Goal: Browse casually: Explore the website without a specific task or goal

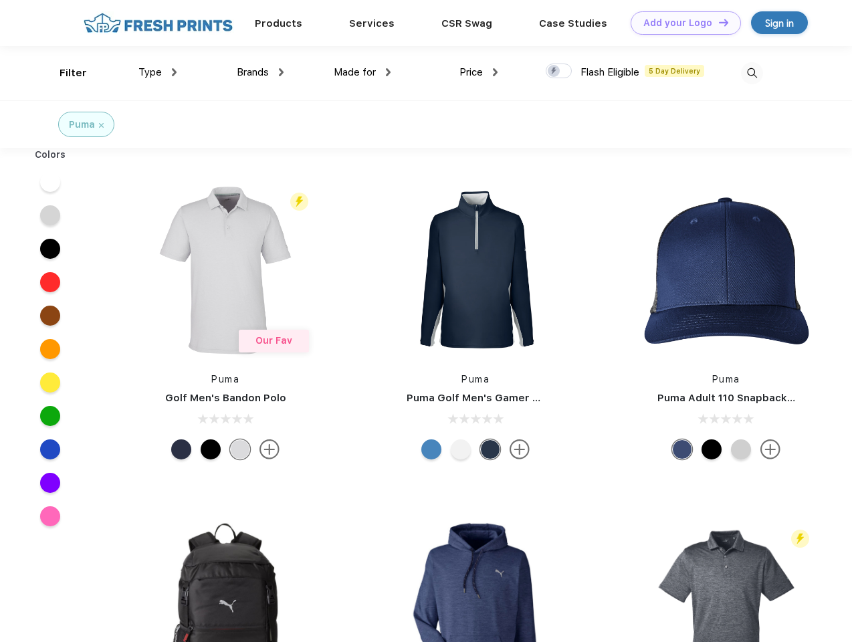
click at [681, 23] on link "Add your Logo Design Tool" at bounding box center [686, 22] width 110 height 23
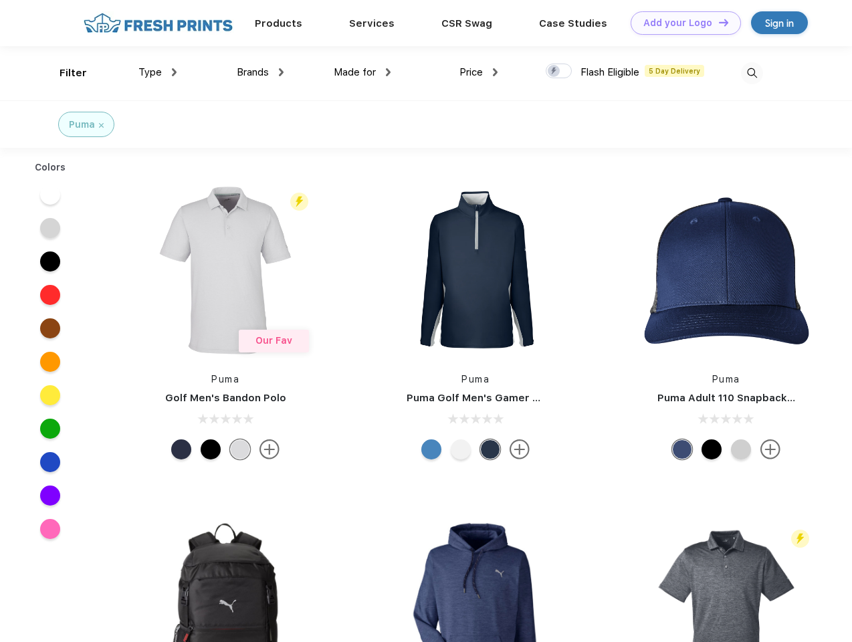
click at [0, 0] on div "Design Tool" at bounding box center [0, 0] width 0 height 0
click at [718, 22] on link "Add your Logo Design Tool" at bounding box center [686, 22] width 110 height 23
click at [64, 73] on div "Filter" at bounding box center [73, 73] width 27 height 15
click at [158, 72] on span "Type" at bounding box center [149, 72] width 23 height 12
click at [260, 72] on span "Brands" at bounding box center [253, 72] width 32 height 12
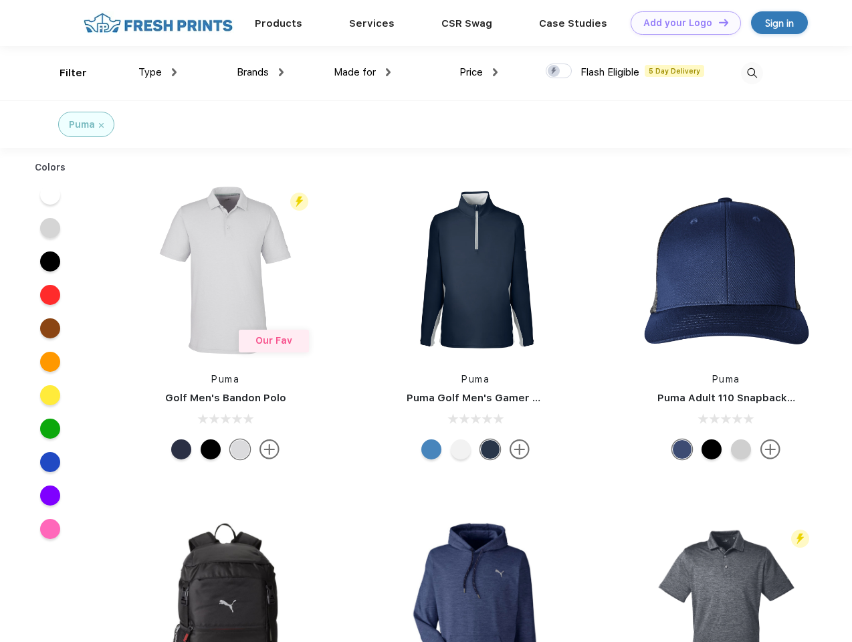
click at [363, 72] on span "Made for" at bounding box center [355, 72] width 42 height 12
click at [479, 72] on span "Price" at bounding box center [471, 72] width 23 height 12
click at [559, 72] on div at bounding box center [559, 71] width 26 height 15
click at [555, 72] on input "checkbox" at bounding box center [550, 67] width 9 height 9
click at [752, 73] on img at bounding box center [752, 73] width 22 height 22
